Goal: Task Accomplishment & Management: Use online tool/utility

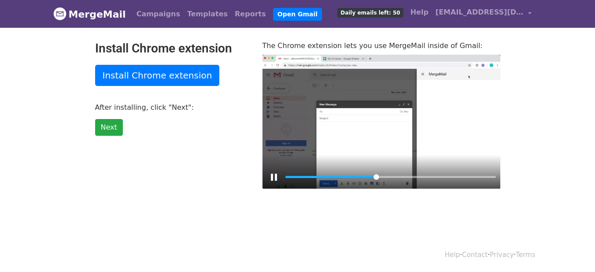
click at [370, 128] on div at bounding box center [381, 122] width 238 height 134
click at [376, 123] on button "Play" at bounding box center [381, 121] width 21 height 21
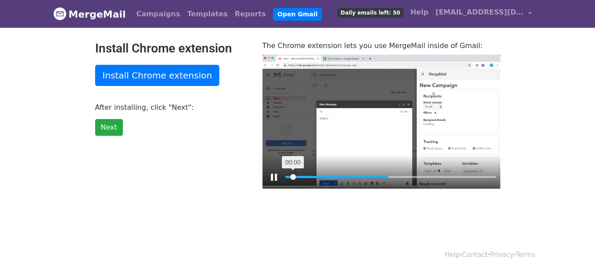
click at [293, 177] on input "Seek" at bounding box center [390, 177] width 210 height 8
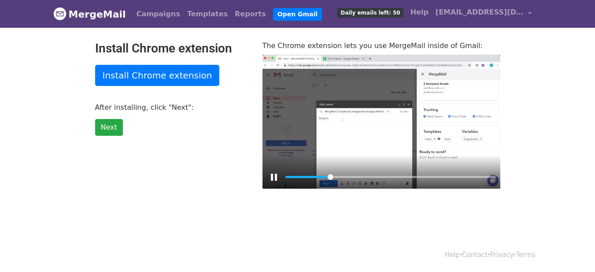
click at [468, 159] on div "Pause Play % buffered 00:02" at bounding box center [381, 171] width 238 height 34
click at [486, 164] on div "Pause Play % buffered 00:02" at bounding box center [381, 171] width 238 height 34
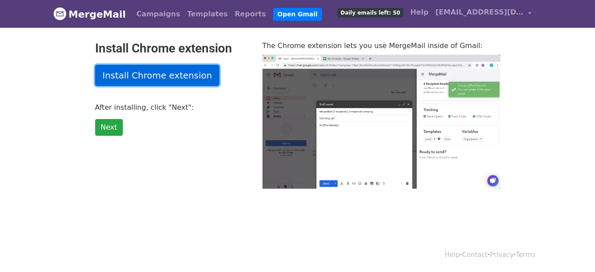
click at [153, 69] on link "Install Chrome extension" at bounding box center [157, 75] width 125 height 21
type input "1.79"
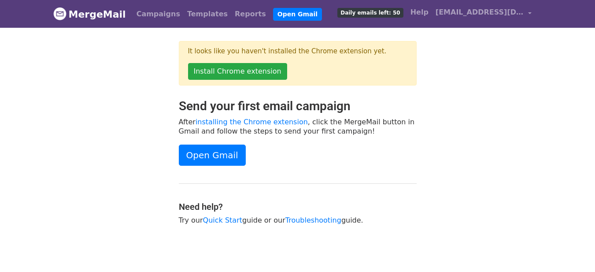
click at [438, 54] on div "It looks like you haven't installed the Chrome extension yet. Install Chrome ex…" at bounding box center [298, 70] width 502 height 58
click at [261, 120] on link "installing the Chrome extension" at bounding box center [251, 122] width 112 height 8
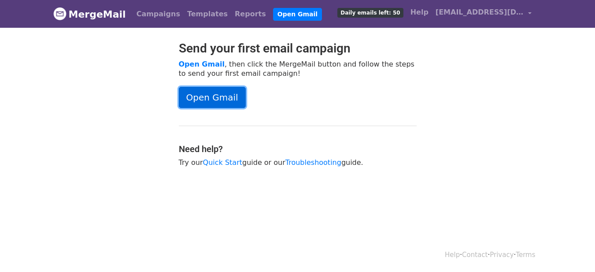
click at [217, 97] on link "Open Gmail" at bounding box center [212, 97] width 67 height 21
